Goal: Find specific page/section: Find specific page/section

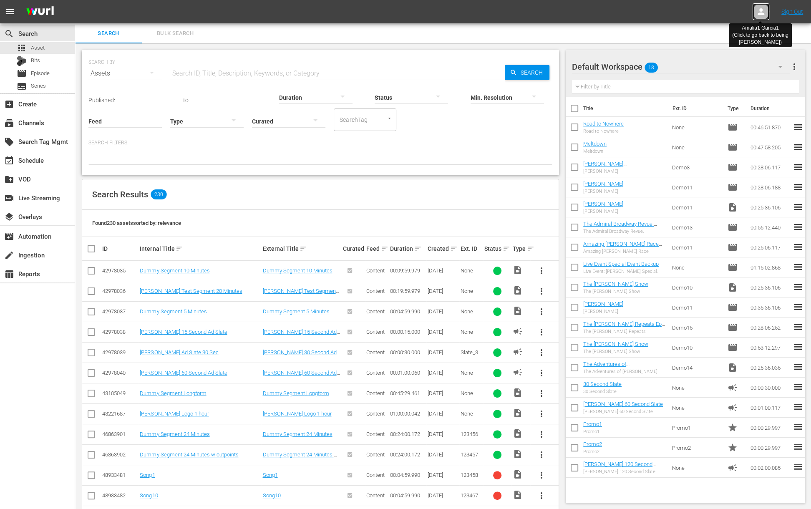
click at [761, 10] on icon at bounding box center [760, 11] width 7 height 7
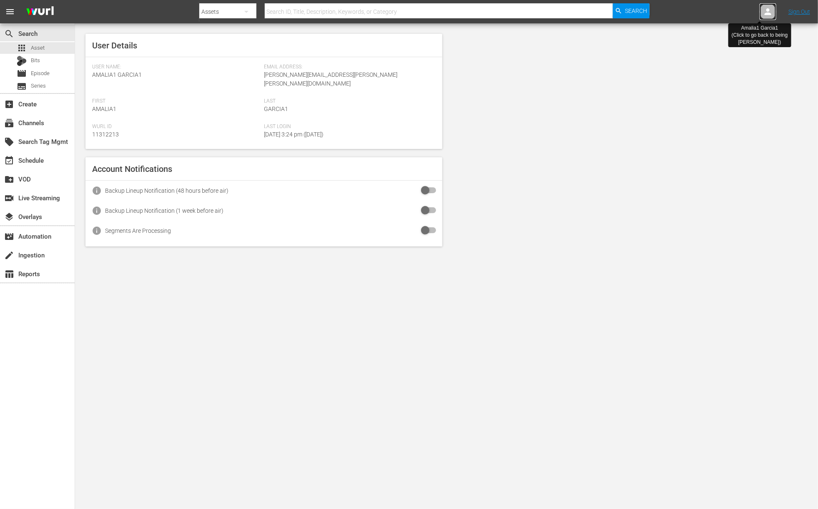
click at [766, 10] on icon at bounding box center [768, 11] width 7 height 7
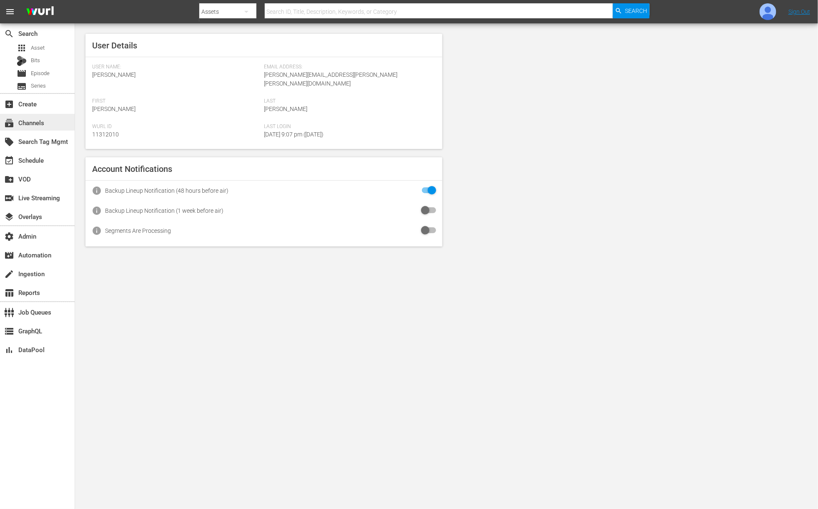
click at [33, 118] on div "subscriptions Channels" at bounding box center [23, 122] width 47 height 8
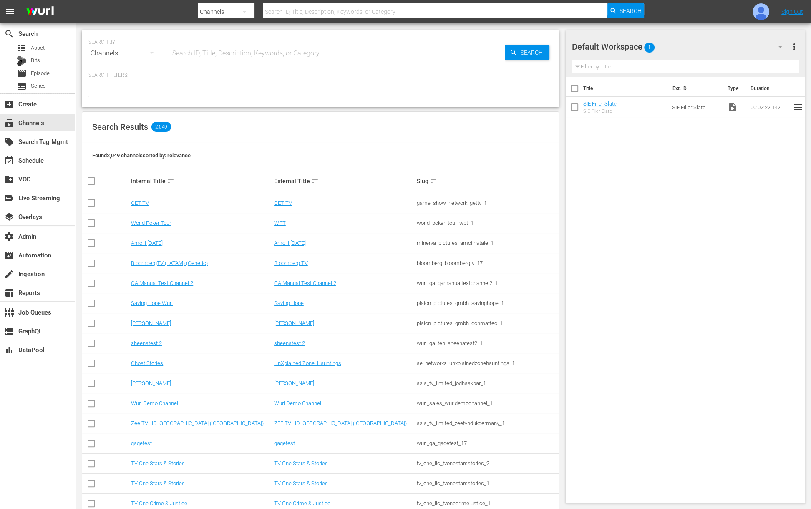
click at [212, 55] on input "text" at bounding box center [337, 53] width 334 height 20
paste input "bloomberg_bloombergtv_4"
type input "bloomberg_bloombergtv_4"
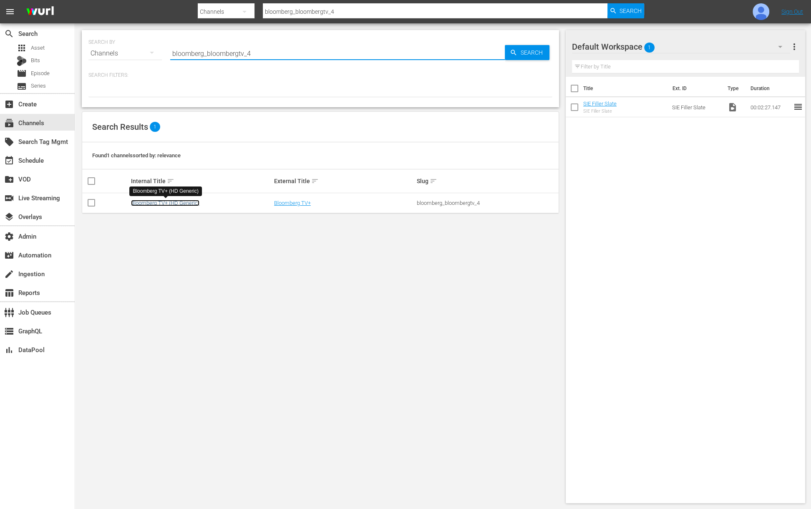
click at [189, 201] on link "Bloomberg TV+ (HD Generic)" at bounding box center [165, 203] width 68 height 6
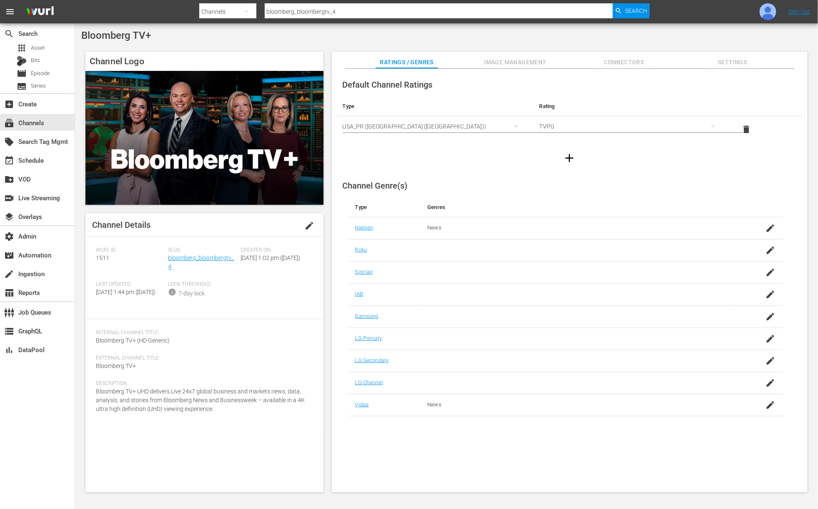
click at [738, 61] on span "Settings" at bounding box center [732, 62] width 63 height 10
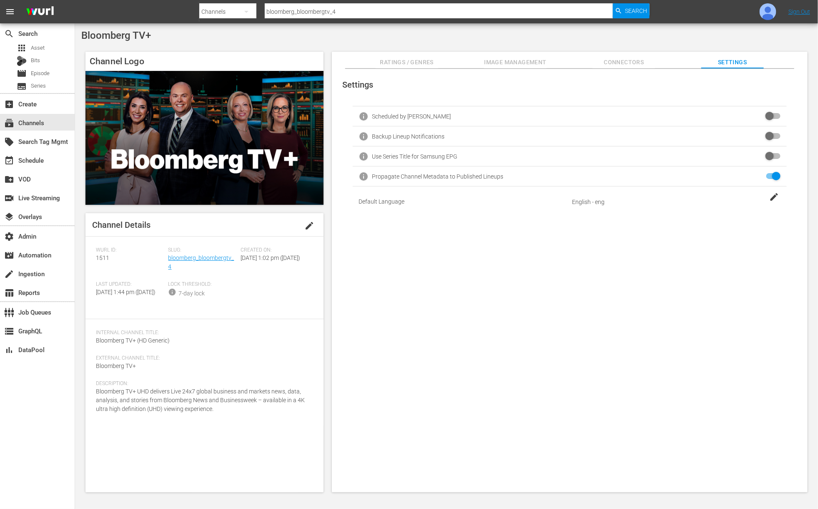
click at [614, 67] on span "Connectors" at bounding box center [624, 62] width 63 height 10
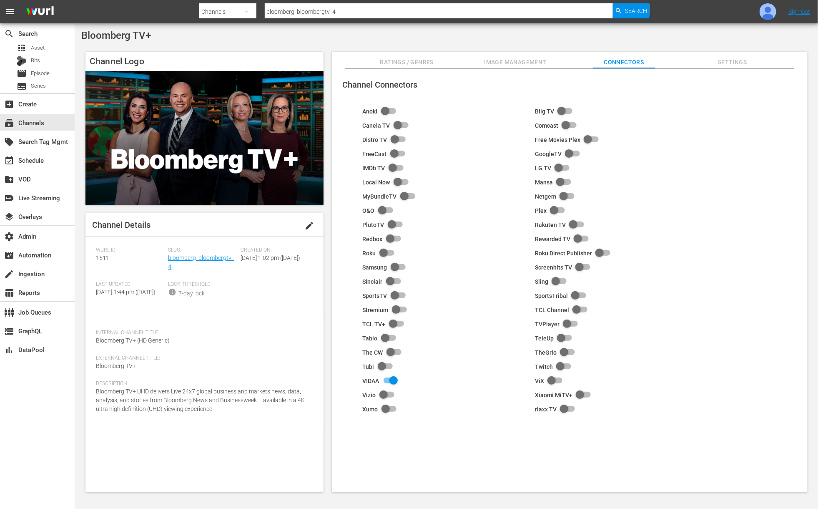
click at [535, 60] on span "Image Management" at bounding box center [515, 62] width 63 height 10
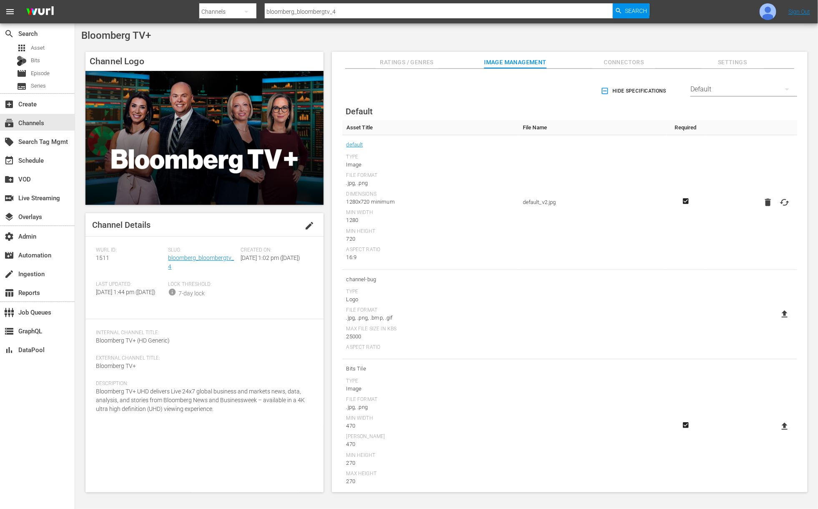
click at [419, 59] on span "Ratings / Genres" at bounding box center [407, 62] width 63 height 10
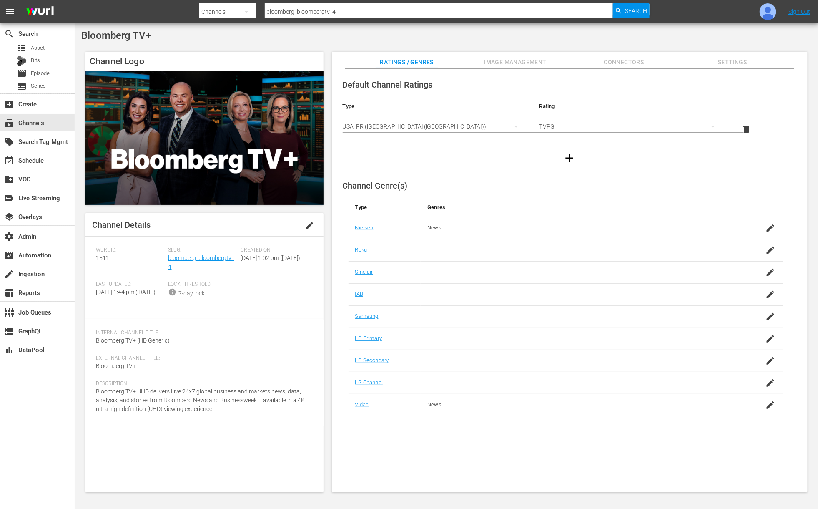
click at [725, 61] on span "Settings" at bounding box center [732, 62] width 63 height 10
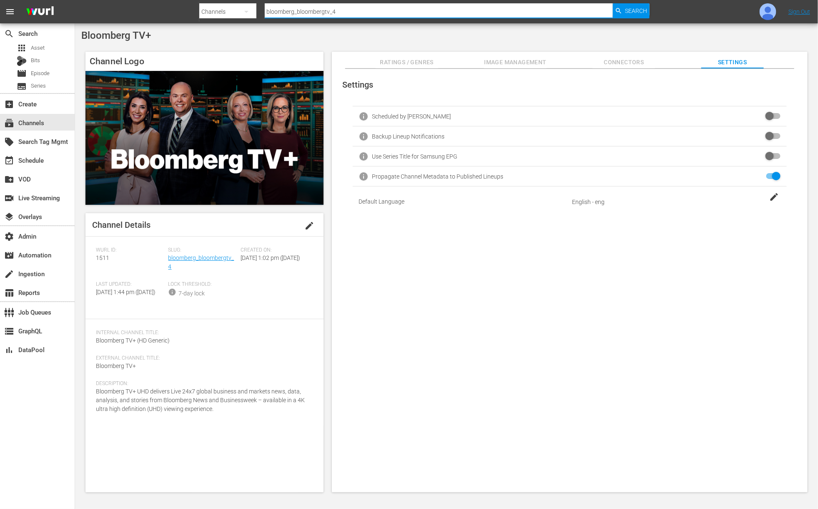
drag, startPoint x: 341, startPoint y: 12, endPoint x: 266, endPoint y: 13, distance: 74.6
click at [266, 13] on input "bloomberg_bloombergtv_4" at bounding box center [439, 12] width 348 height 20
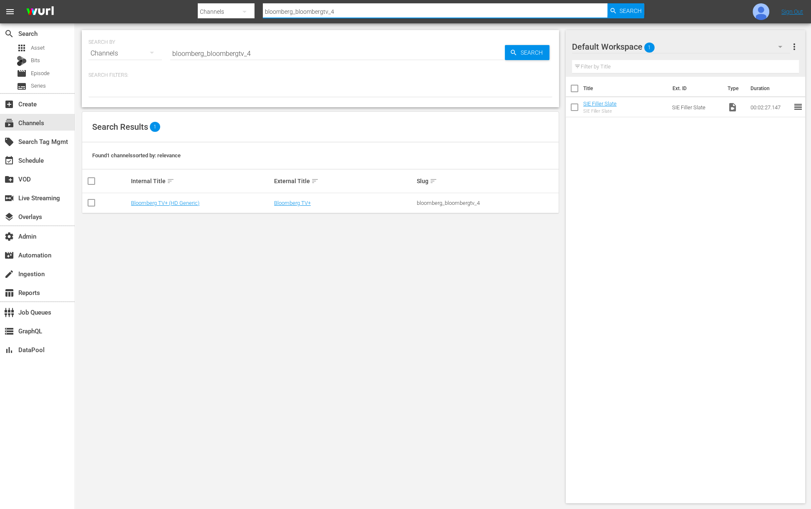
click at [235, 57] on input "bloomberg_bloombergtv_4" at bounding box center [337, 53] width 334 height 20
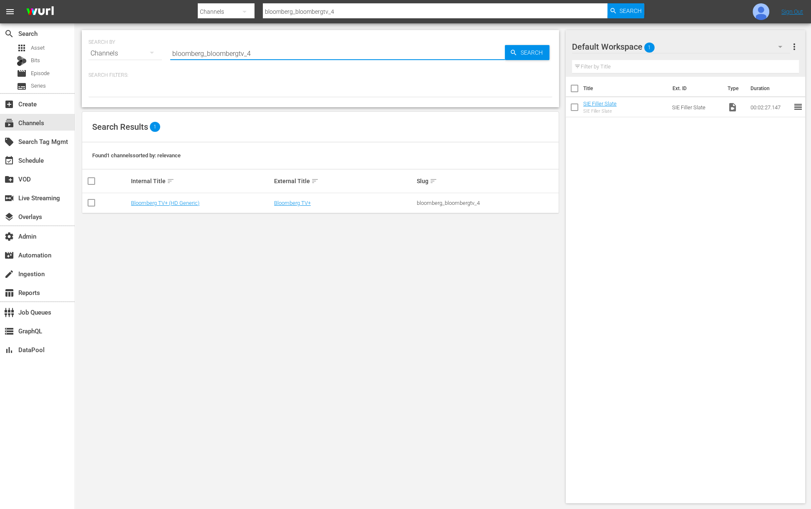
click at [235, 57] on input "bloomberg_bloombergtv_4" at bounding box center [337, 53] width 334 height 20
paste input "cinedigm_entertainment_corp_screamboxtv_1"
type input "cinedigm_entertainment_corp_screamboxtv_1"
click at [166, 201] on div "Screambox TV" at bounding box center [201, 203] width 141 height 6
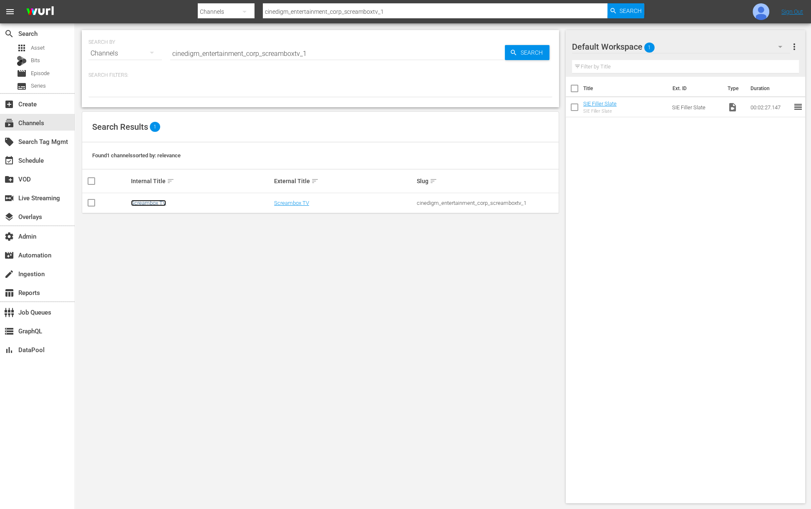
click at [163, 201] on link "Screambox TV" at bounding box center [148, 203] width 35 height 6
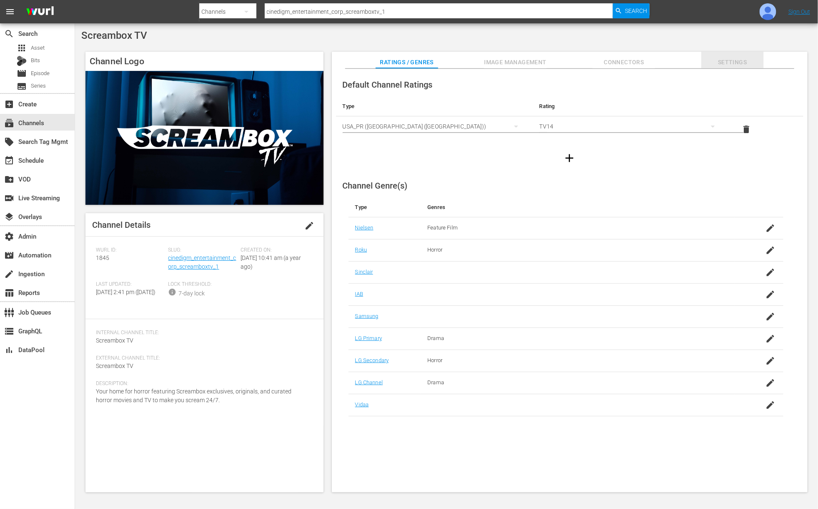
click at [739, 63] on span "Settings" at bounding box center [732, 62] width 63 height 10
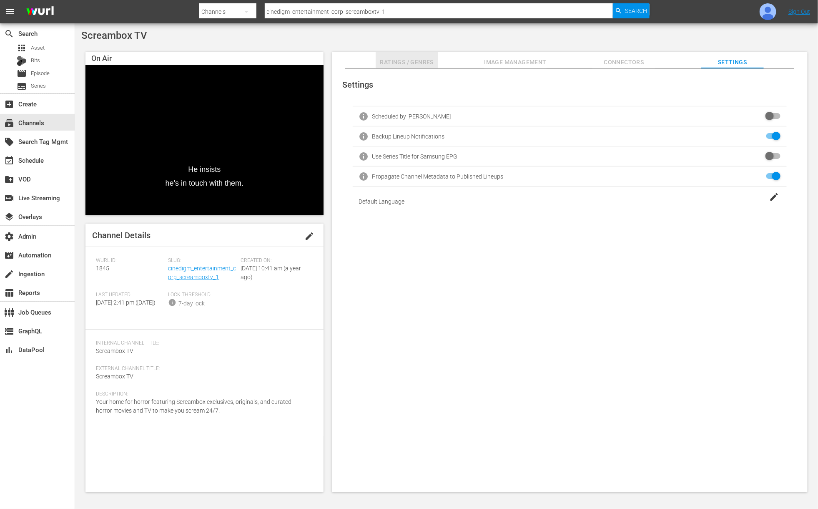
click at [401, 62] on span "Ratings / Genres" at bounding box center [407, 62] width 63 height 10
